Goal: Task Accomplishment & Management: Manage account settings

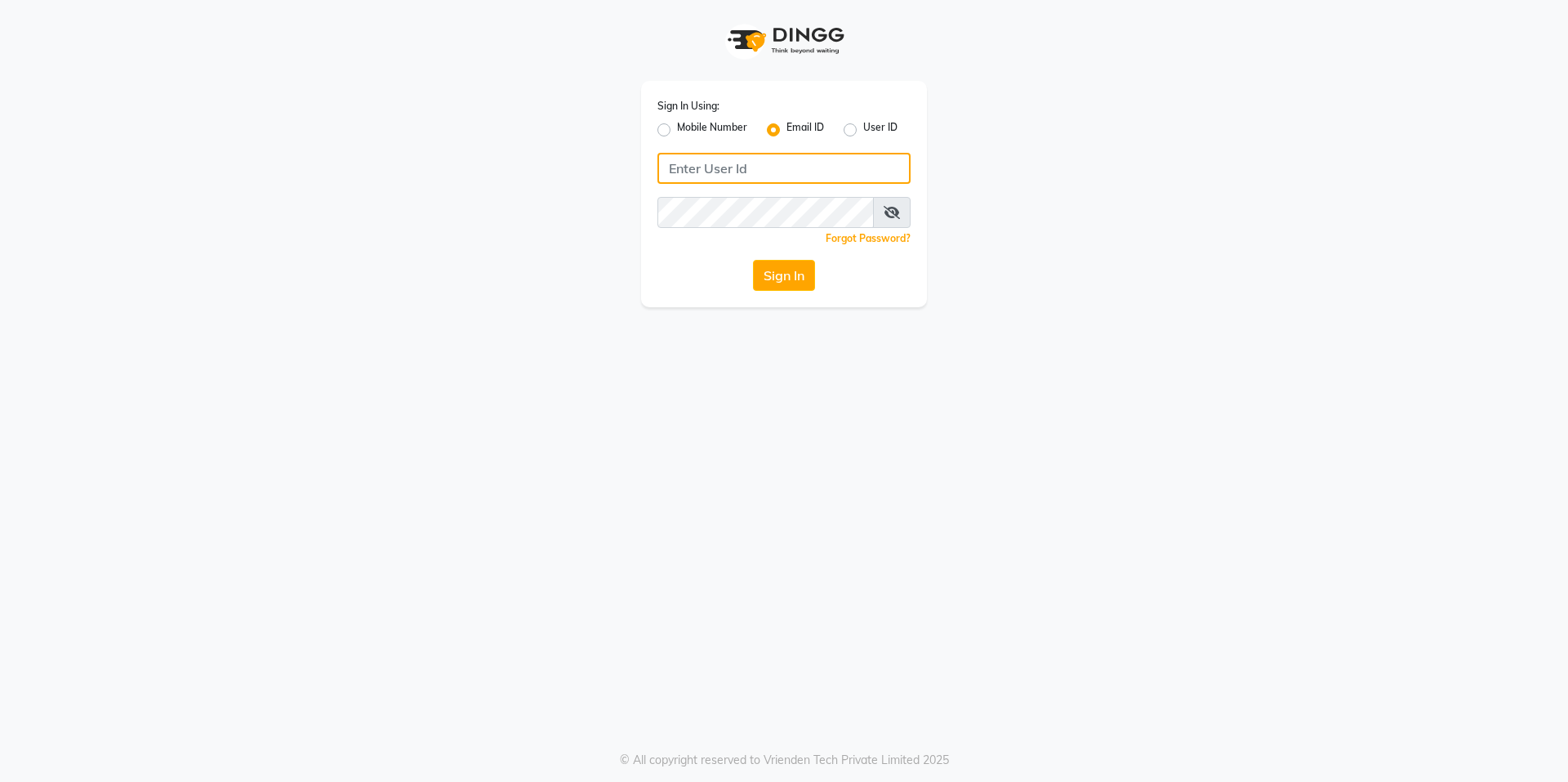
type input "[PERSON_NAME][EMAIL_ADDRESS][DOMAIN_NAME]"
click at [763, 277] on button "Sign In" at bounding box center [784, 275] width 62 height 31
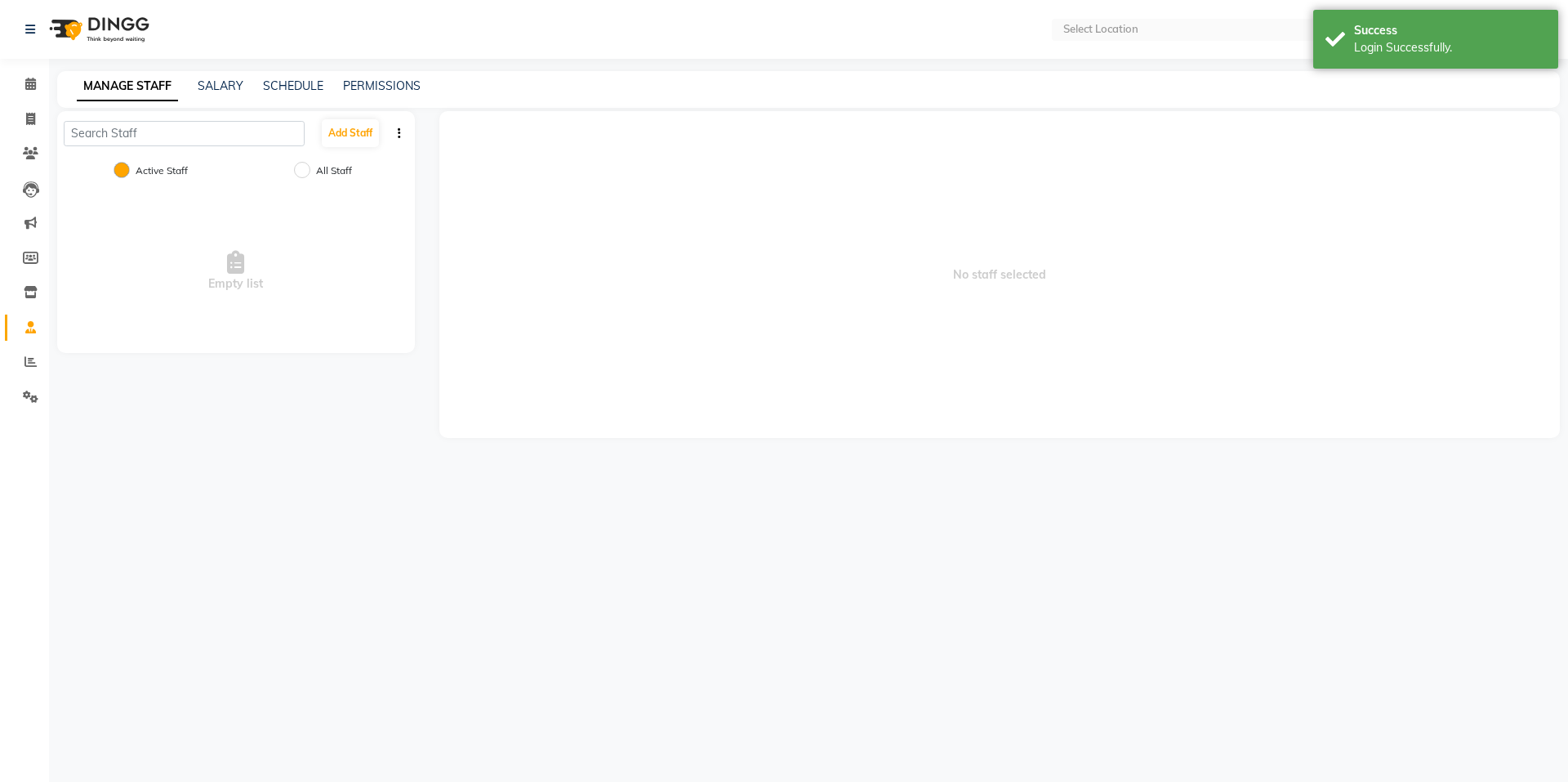
select select "en"
